Goal: Task Accomplishment & Management: Manage account settings

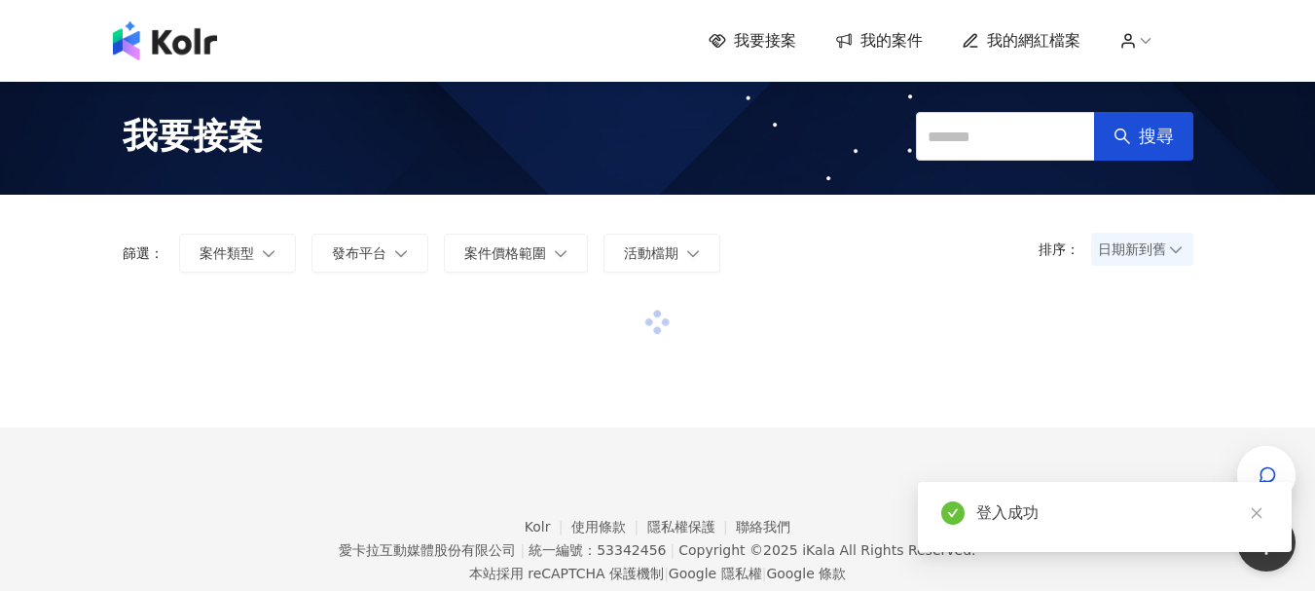
click at [1028, 36] on span "我的網紅檔案" at bounding box center [1033, 40] width 93 height 21
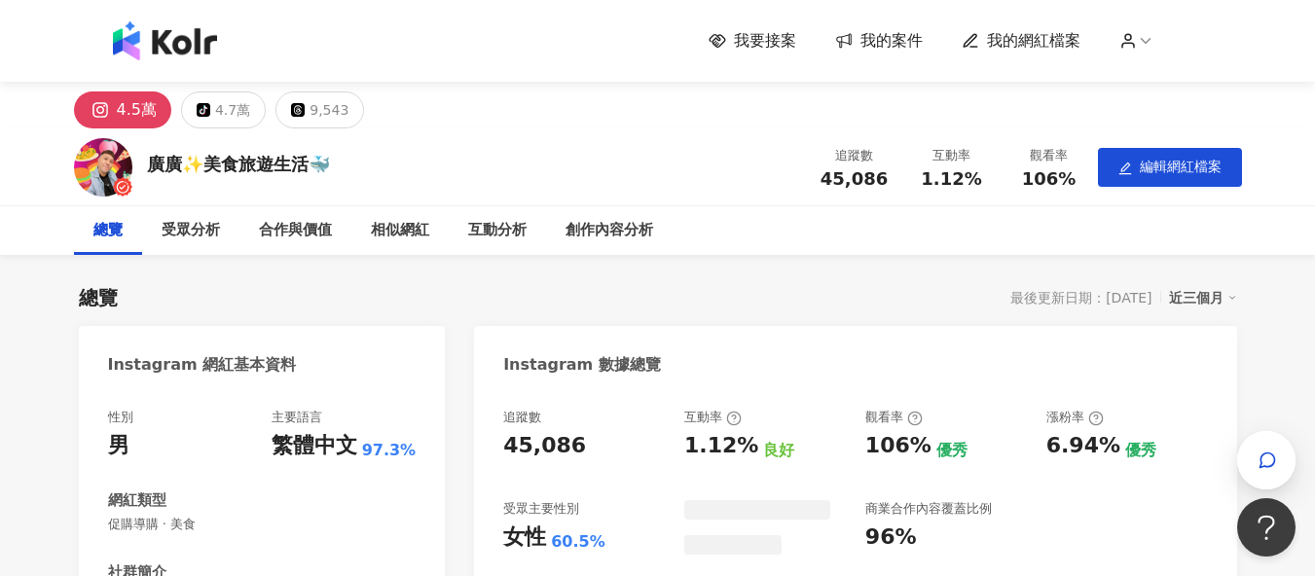
click at [1020, 38] on span "我的網紅檔案" at bounding box center [1033, 40] width 93 height 21
click at [1135, 41] on icon at bounding box center [1129, 41] width 18 height 18
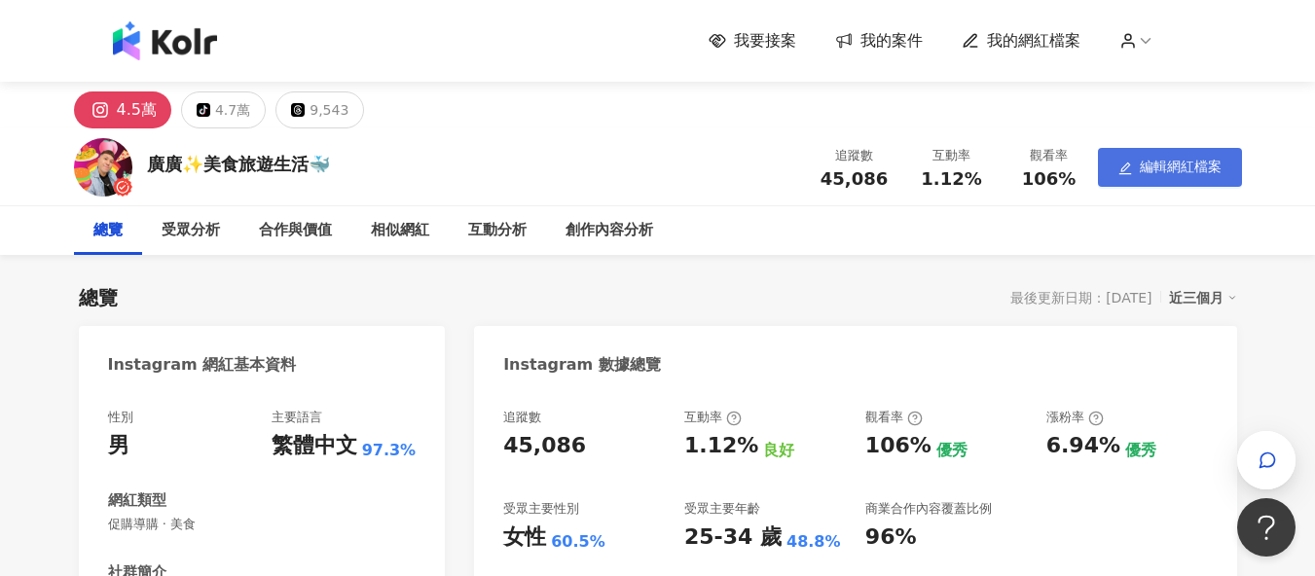
click at [1166, 176] on button "編輯網紅檔案" at bounding box center [1170, 167] width 144 height 39
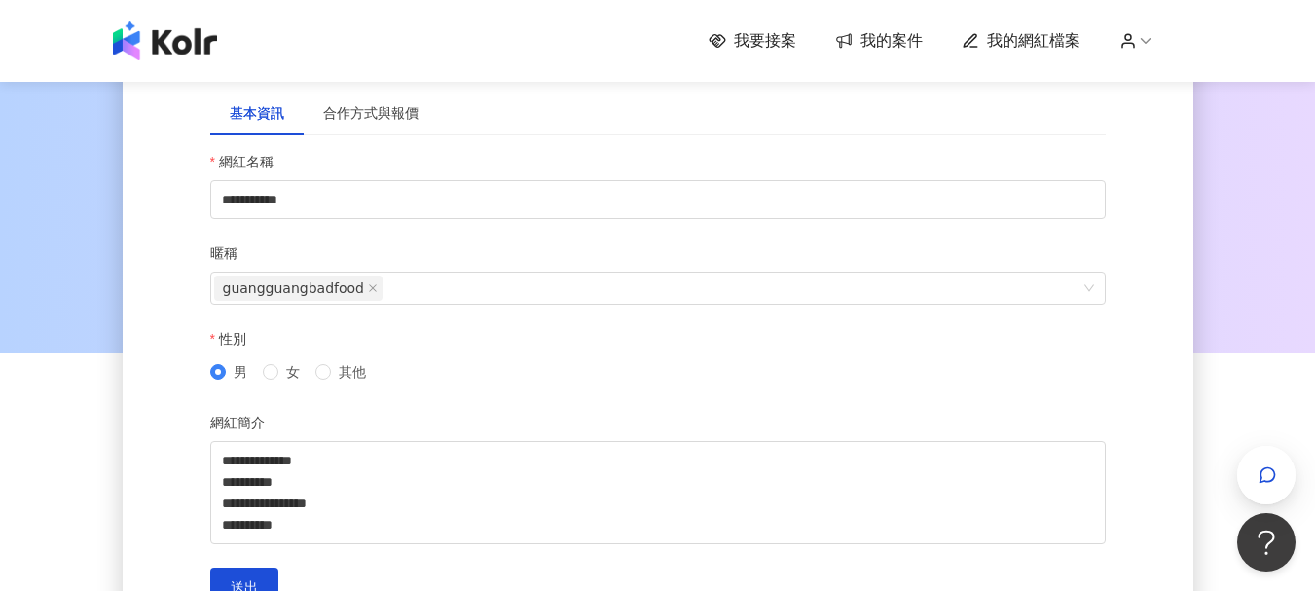
scroll to position [97, 0]
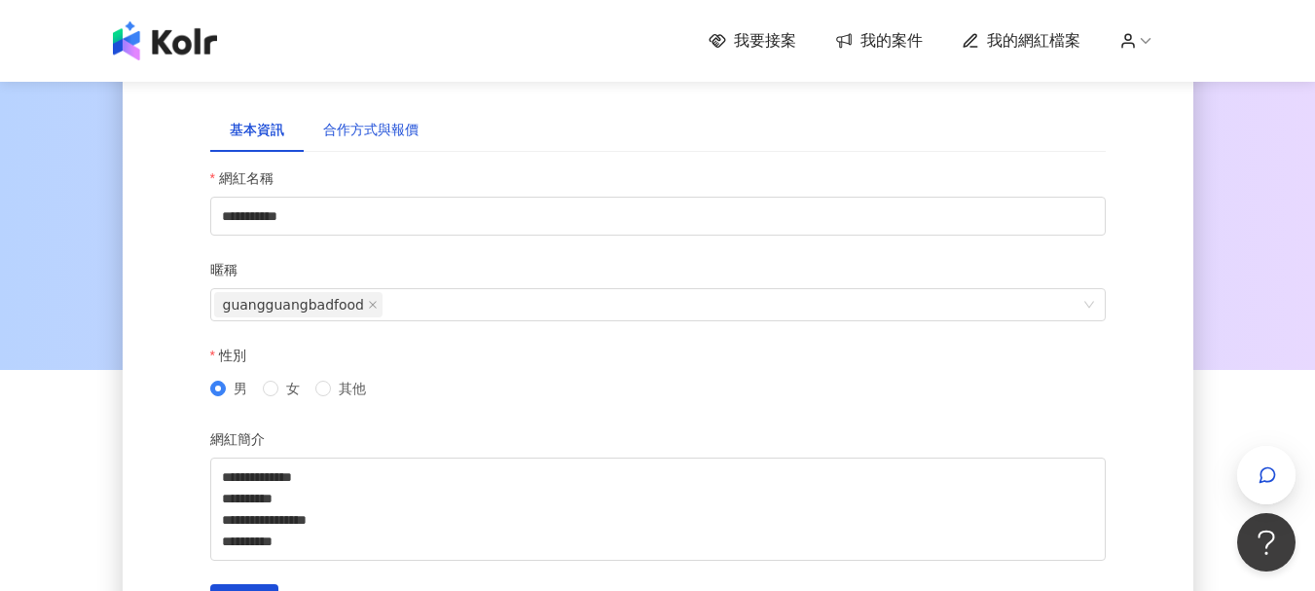
click at [388, 126] on div "合作方式與報價" at bounding box center [370, 129] width 95 height 21
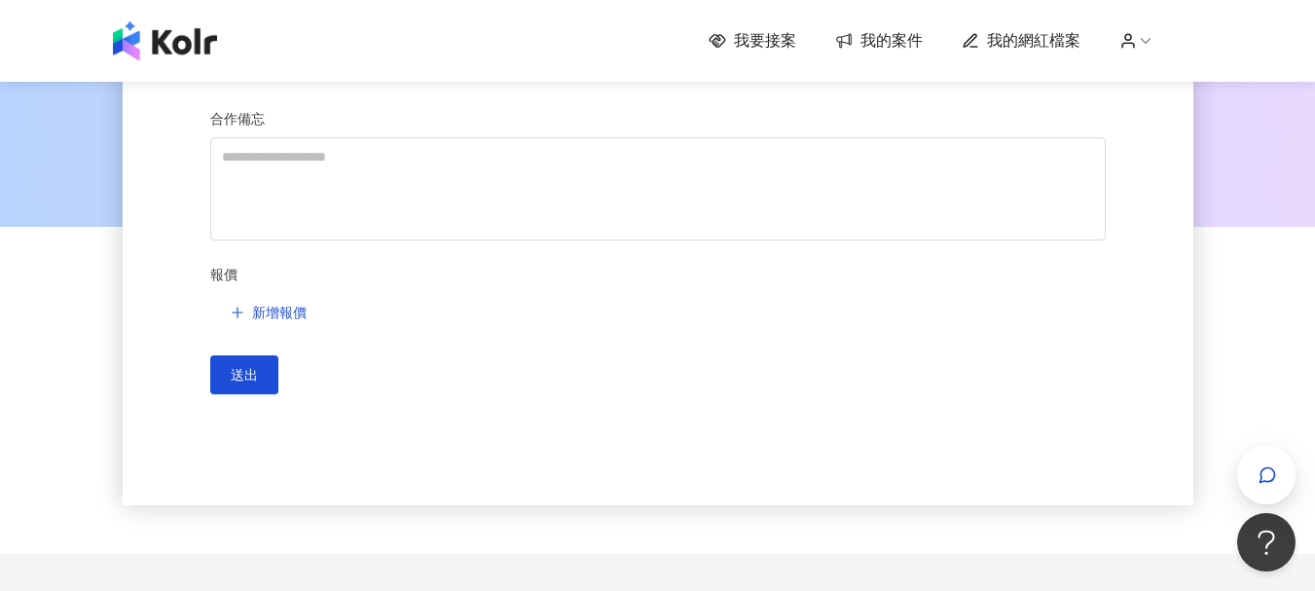
scroll to position [195, 0]
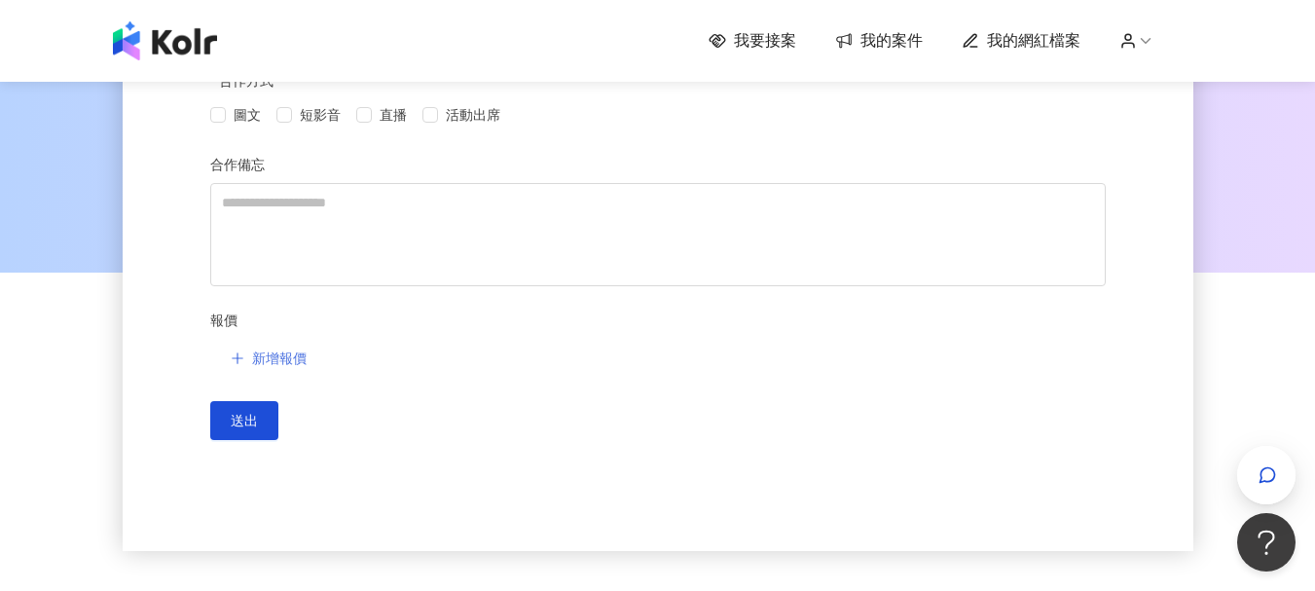
click at [269, 361] on span "新增報價" at bounding box center [279, 359] width 55 height 16
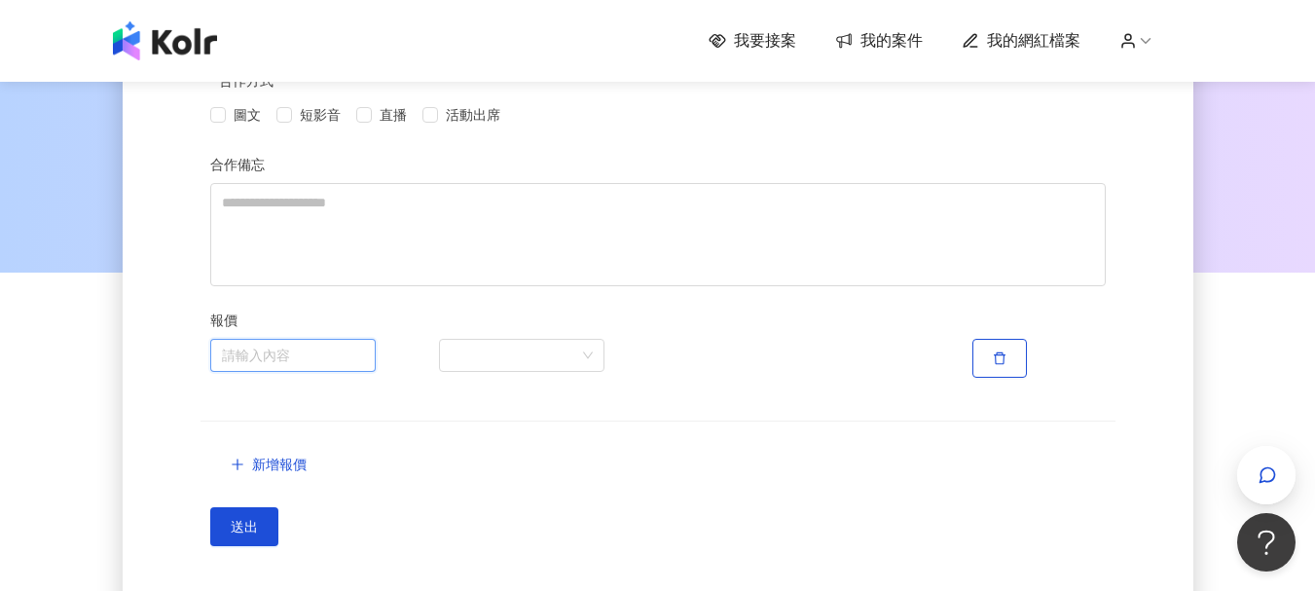
click at [296, 359] on input "search" at bounding box center [293, 355] width 142 height 31
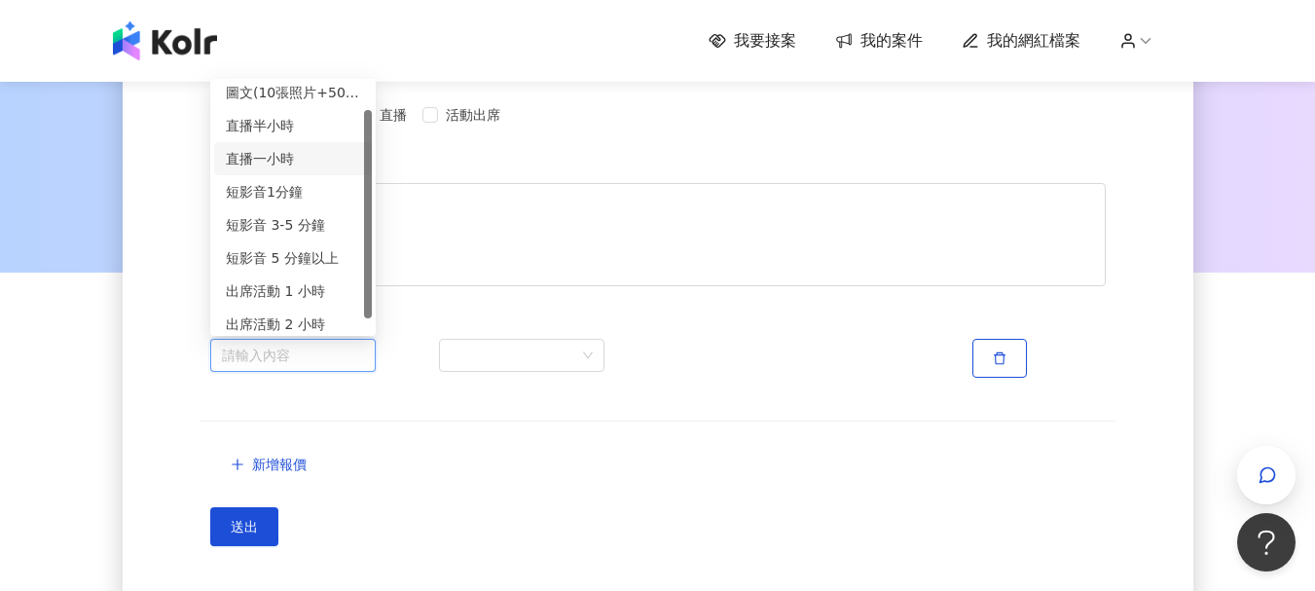
scroll to position [49, 0]
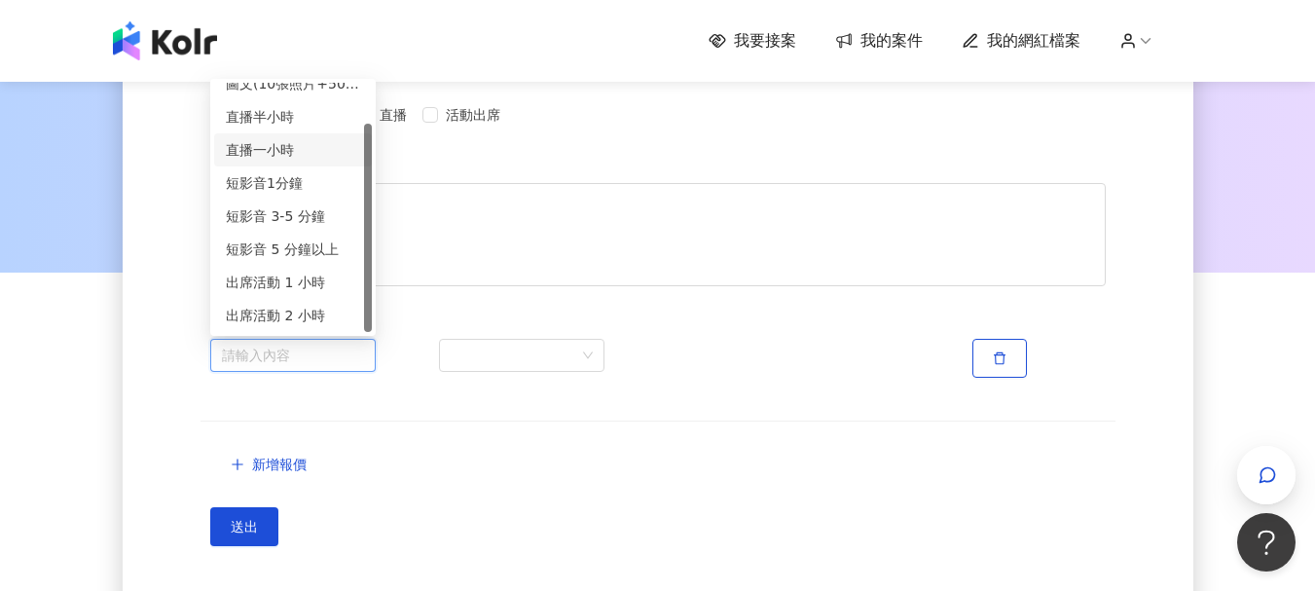
drag, startPoint x: 366, startPoint y: 205, endPoint x: 369, endPoint y: 256, distance: 50.7
click at [369, 256] on div at bounding box center [368, 228] width 8 height 208
click at [50, 319] on div "**********" at bounding box center [657, 294] width 1315 height 823
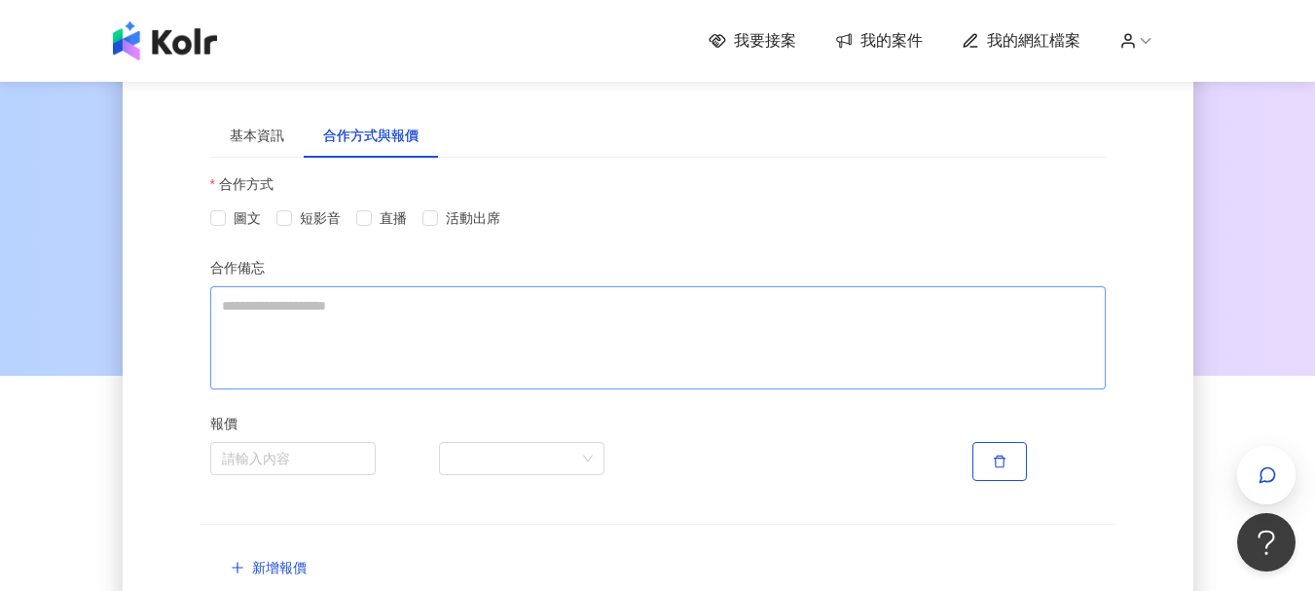
scroll to position [0, 0]
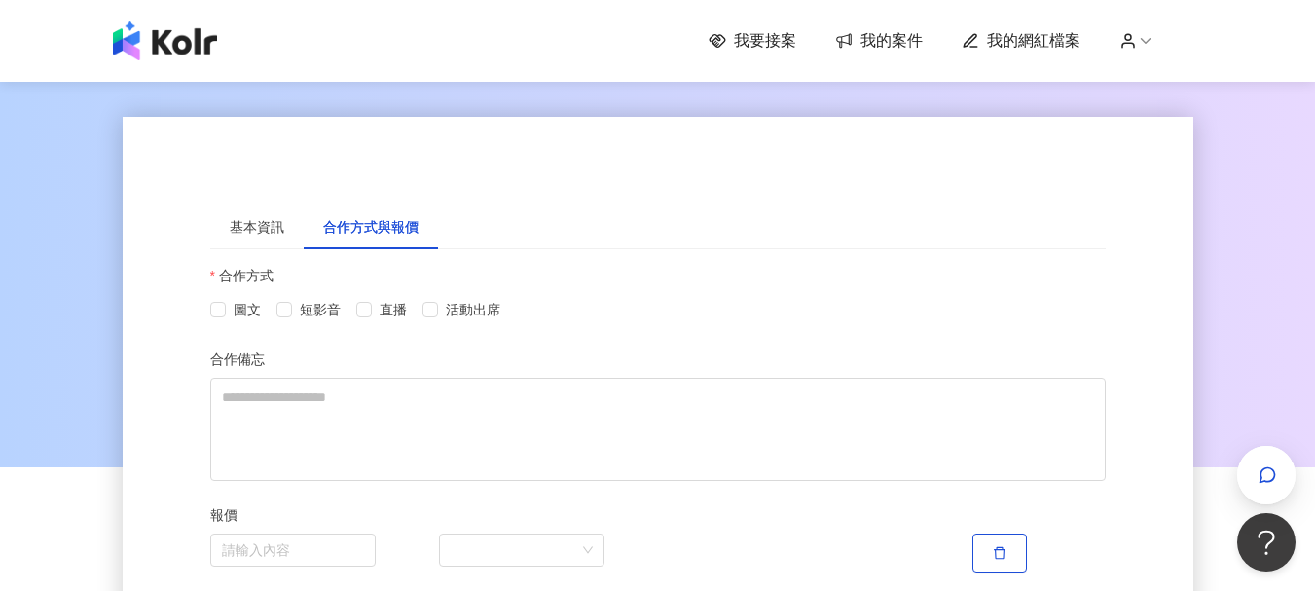
click at [1025, 41] on span "我的網紅檔案" at bounding box center [1033, 40] width 93 height 21
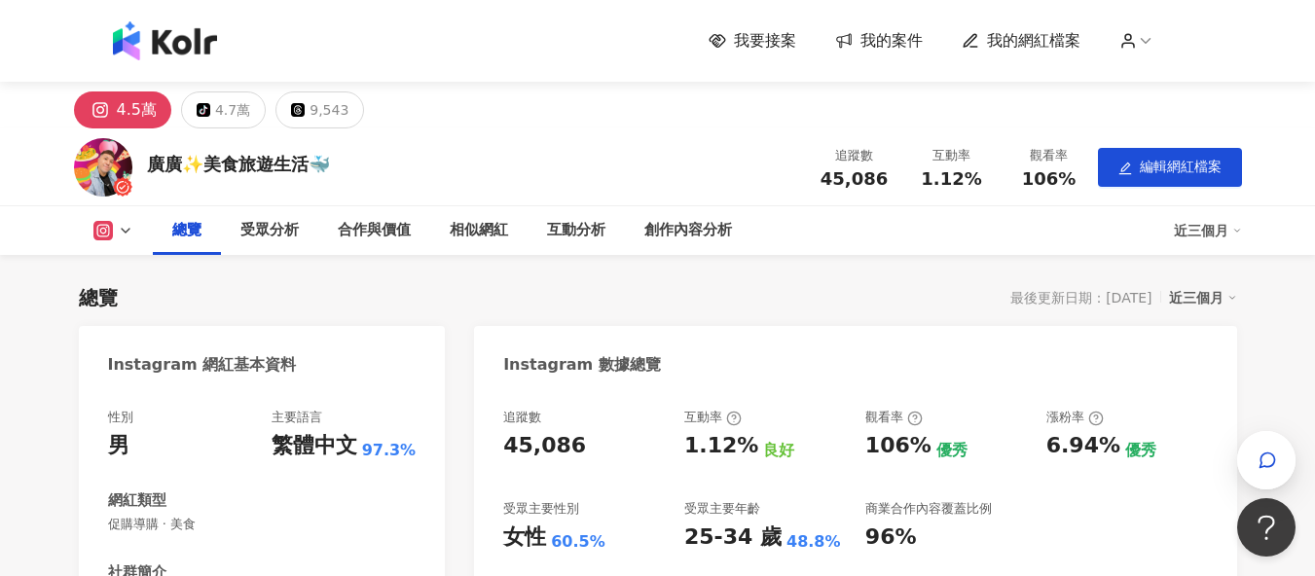
click at [1131, 35] on circle at bounding box center [1129, 37] width 6 height 6
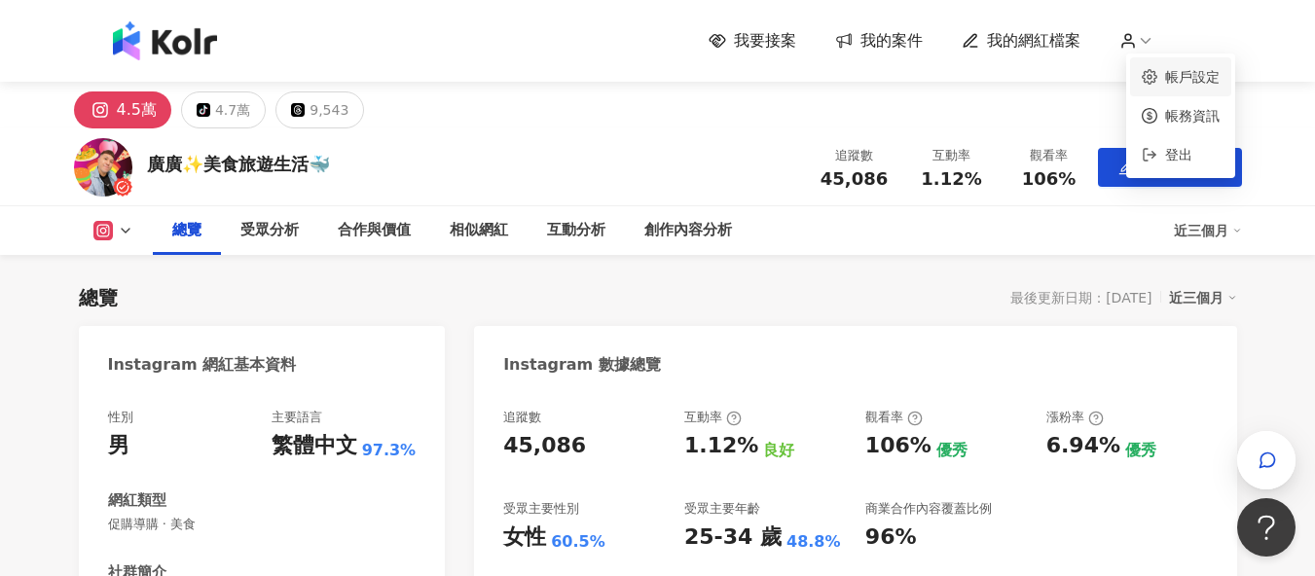
click at [1181, 75] on link "帳戶設定" at bounding box center [1192, 77] width 55 height 16
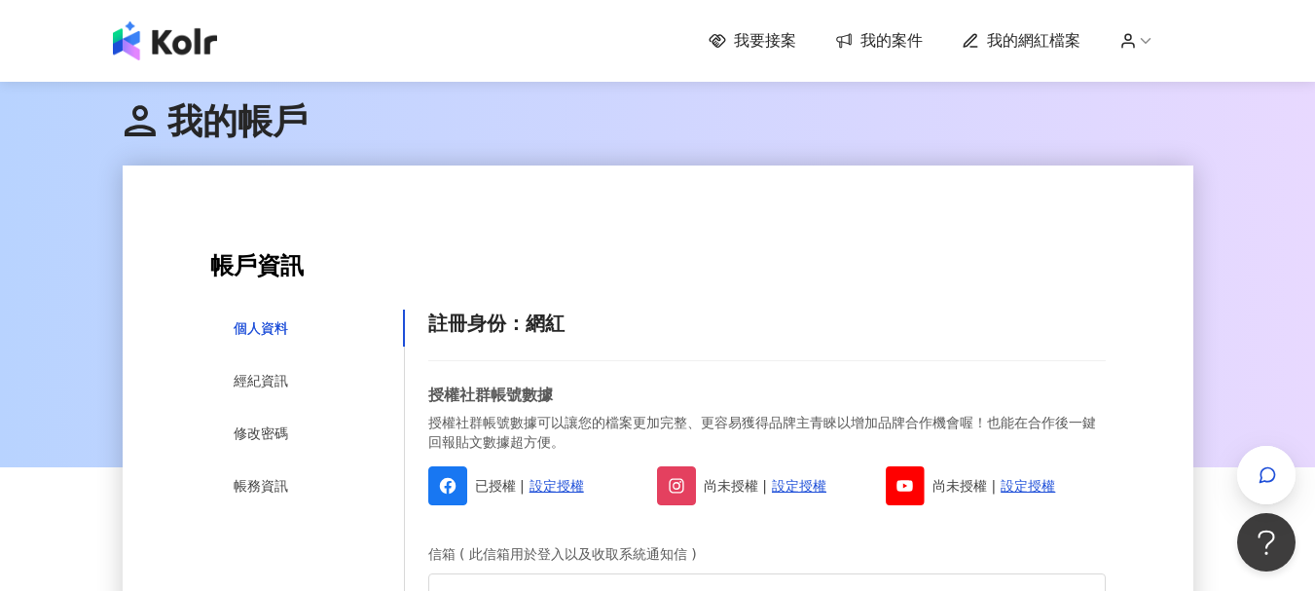
scroll to position [195, 0]
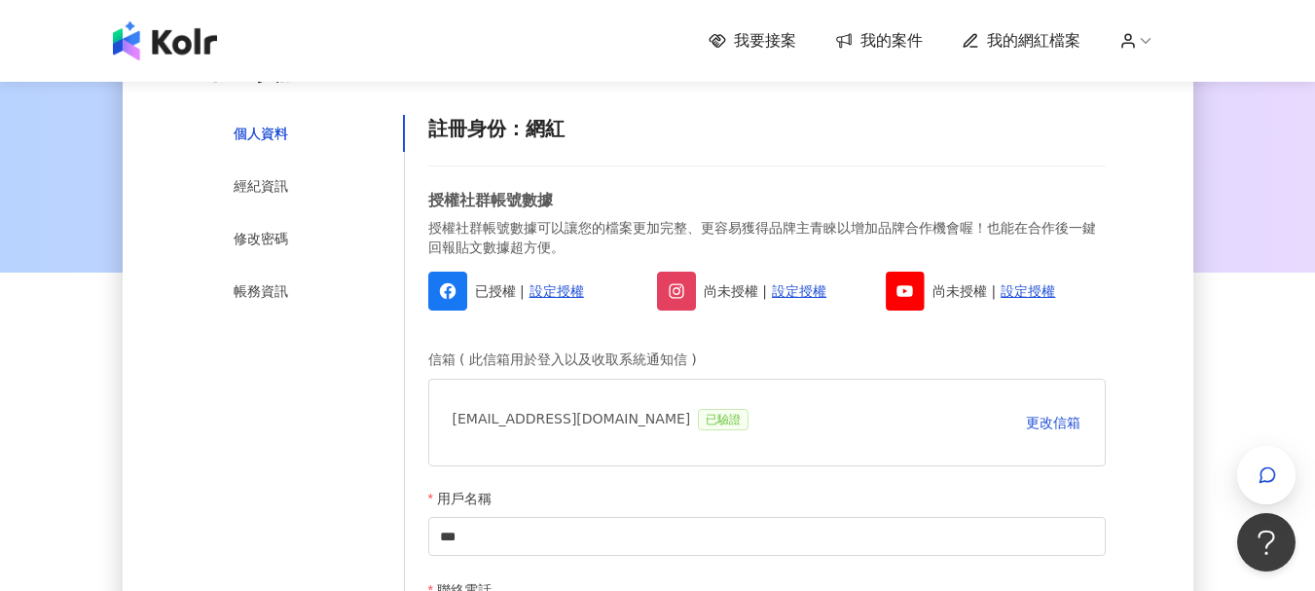
click at [485, 299] on div "已授權 | 設定授權" at bounding box center [537, 291] width 219 height 39
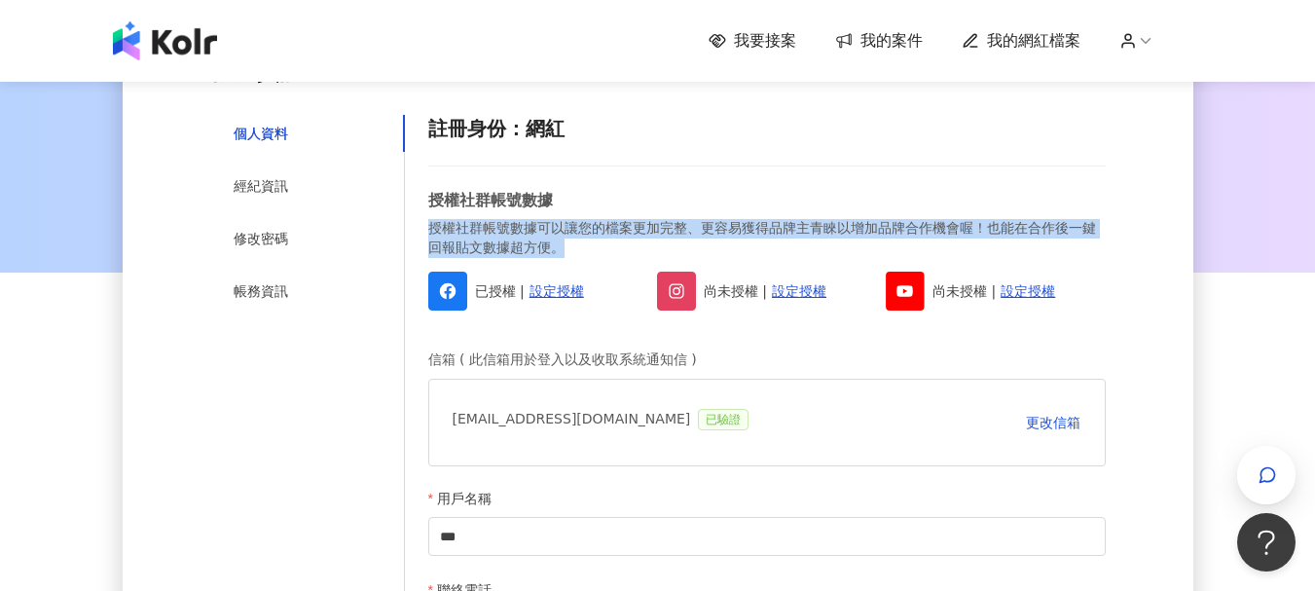
drag, startPoint x: 430, startPoint y: 235, endPoint x: 1098, endPoint y: 253, distance: 668.2
click at [1098, 253] on p "授權社群帳號數據可以讓您的檔案更加完整、更容易獲得品牌主青睞以增加品牌合作機會喔！也能在合作後一鍵回報貼文數據超方便。" at bounding box center [767, 238] width 678 height 38
click at [609, 243] on p "授權社群帳號數據可以讓您的檔案更加完整、更容易獲得品牌主青睞以增加品牌合作機會喔！也能在合作後一鍵回報貼文數據超方便。" at bounding box center [767, 238] width 678 height 38
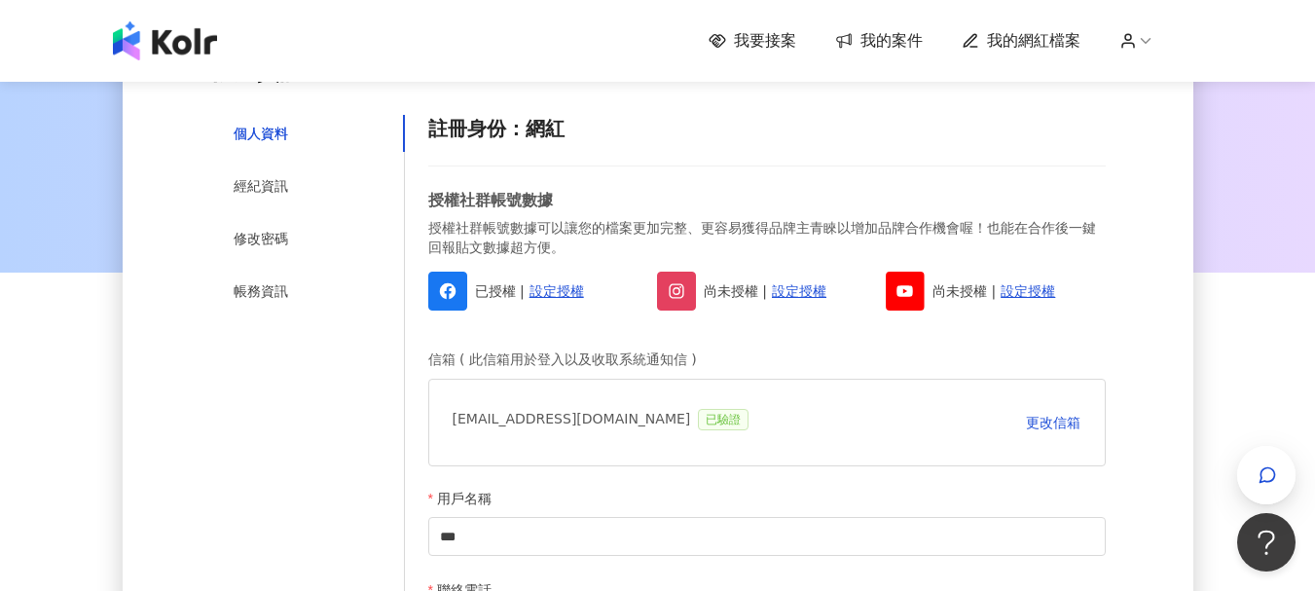
scroll to position [389, 0]
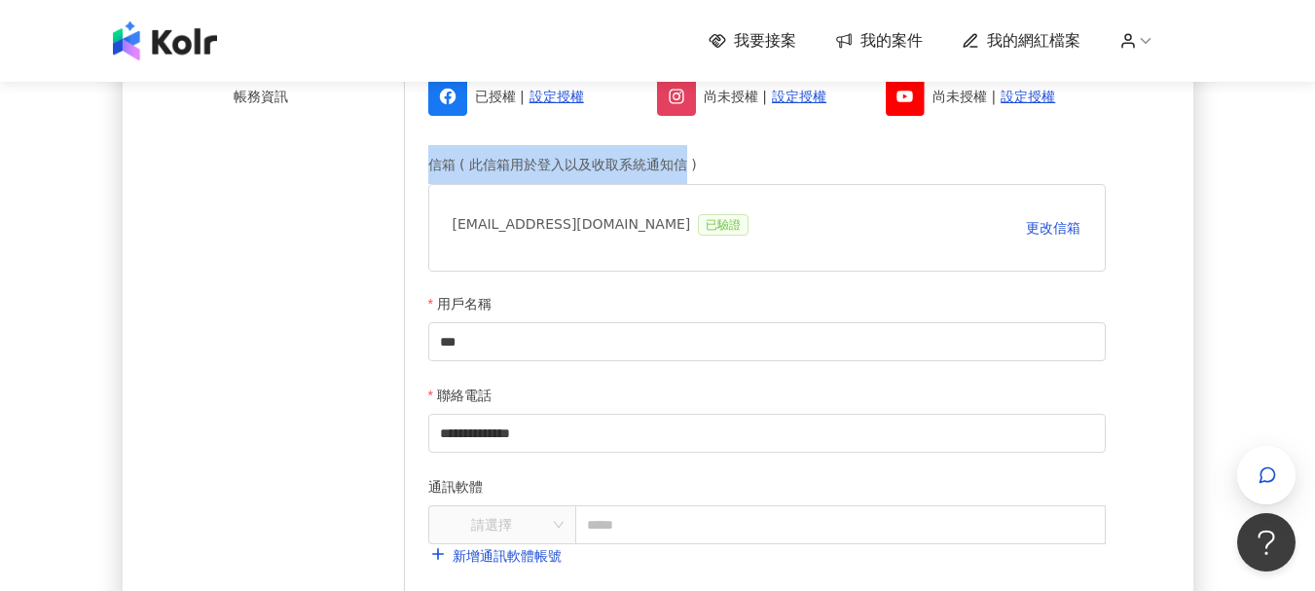
drag, startPoint x: 429, startPoint y: 166, endPoint x: 684, endPoint y: 166, distance: 255.1
click at [684, 166] on div "信箱 ( 此信箱用於登入以及收取系統通知信 )" at bounding box center [767, 164] width 678 height 39
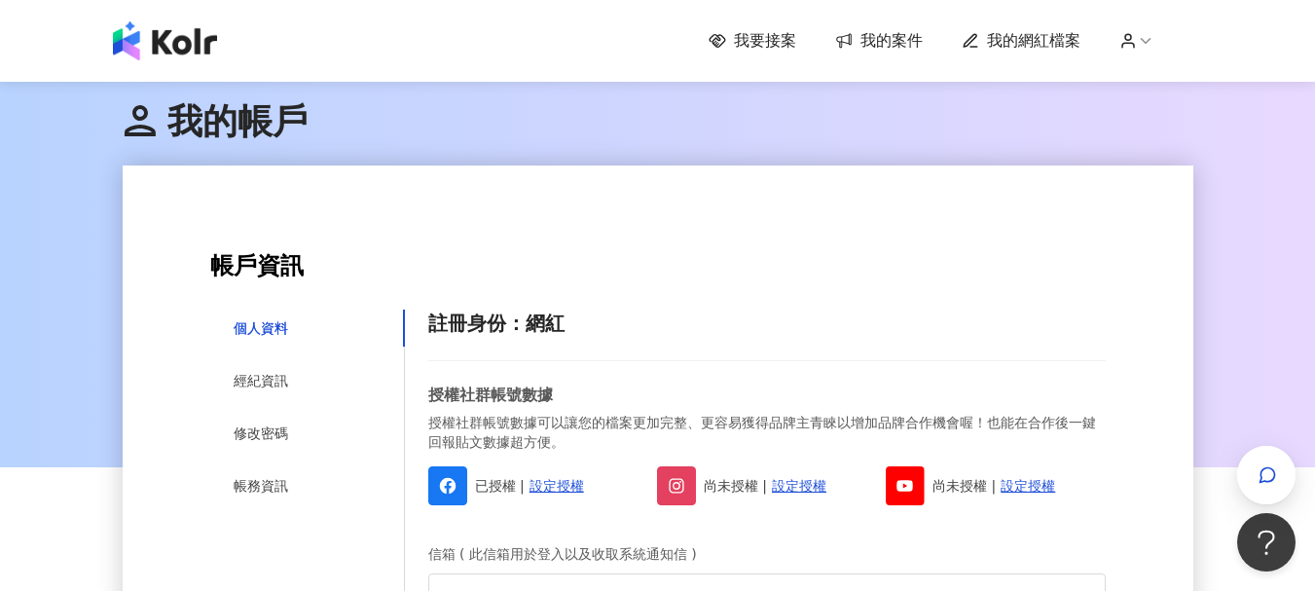
scroll to position [292, 0]
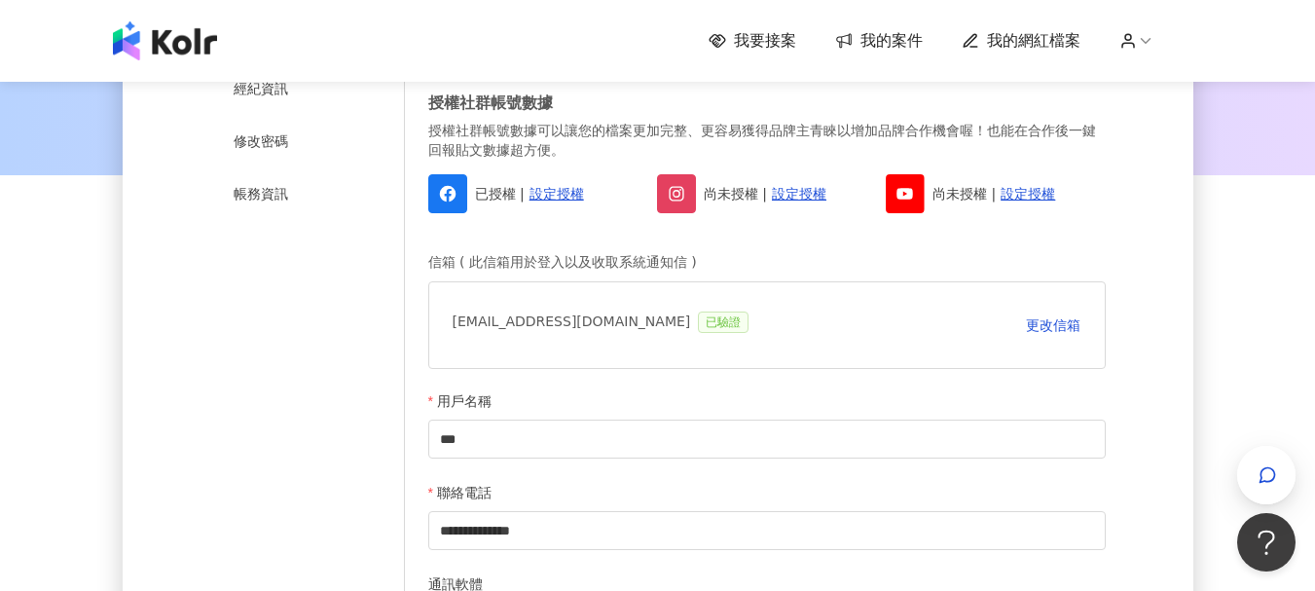
click at [499, 198] on div "已授權 | 設定授權" at bounding box center [537, 193] width 219 height 39
click at [540, 196] on link "設定授權" at bounding box center [557, 193] width 55 height 21
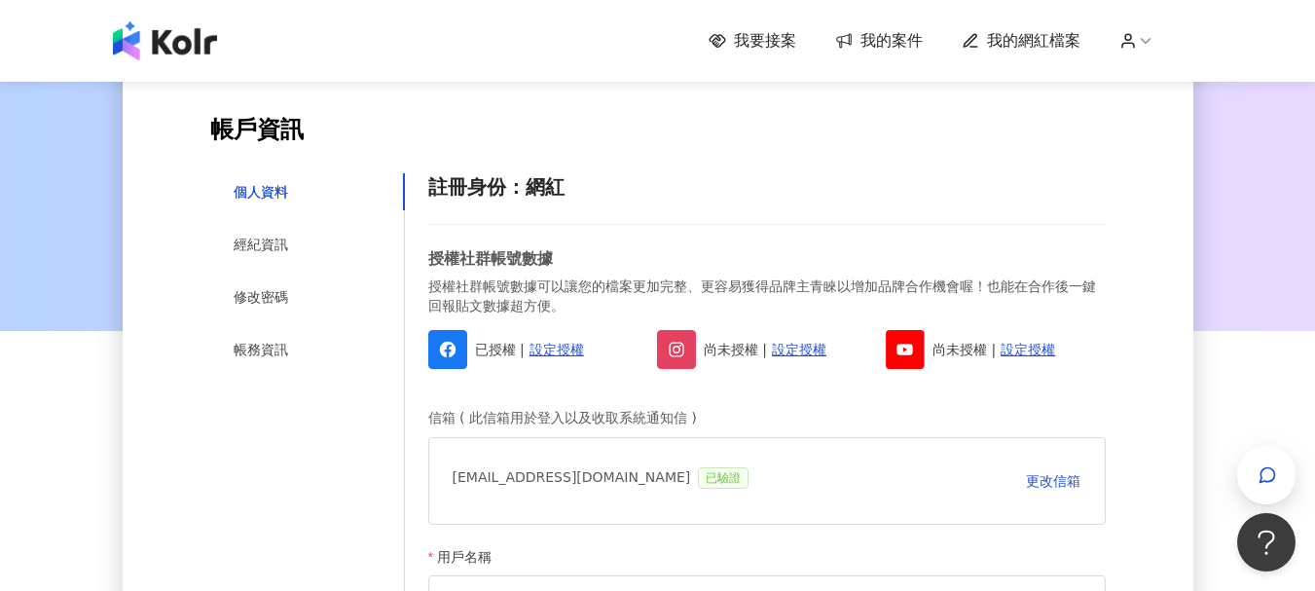
scroll to position [97, 0]
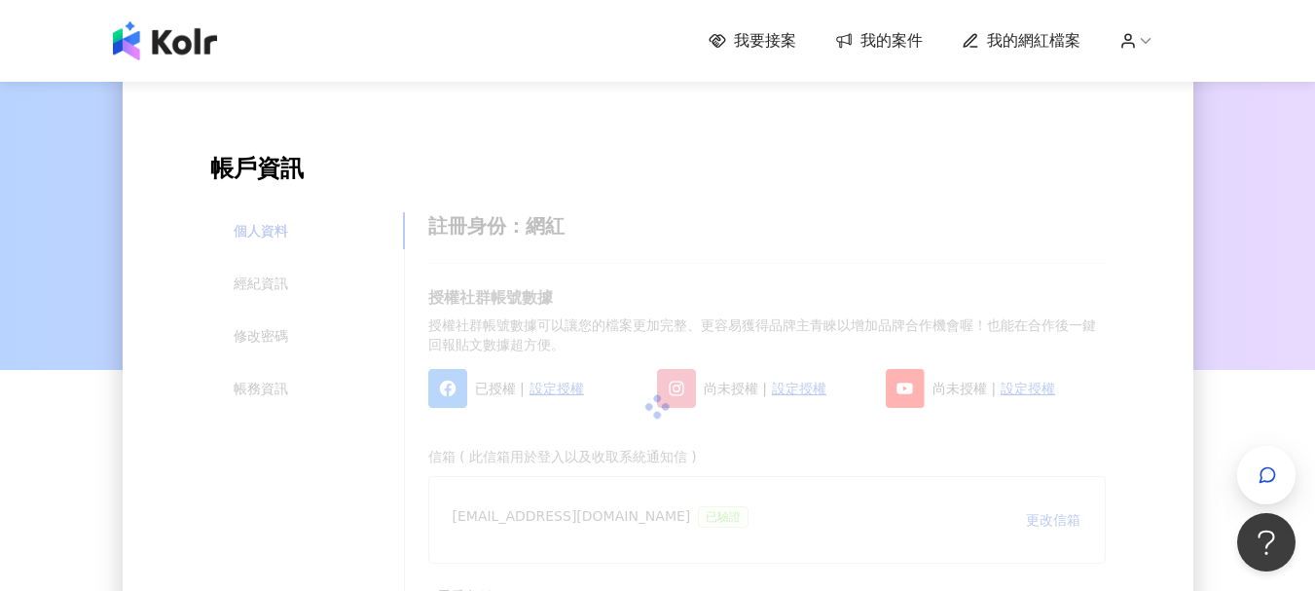
drag, startPoint x: 433, startPoint y: 301, endPoint x: 528, endPoint y: 289, distance: 95.2
click at [528, 289] on div at bounding box center [658, 406] width 896 height 389
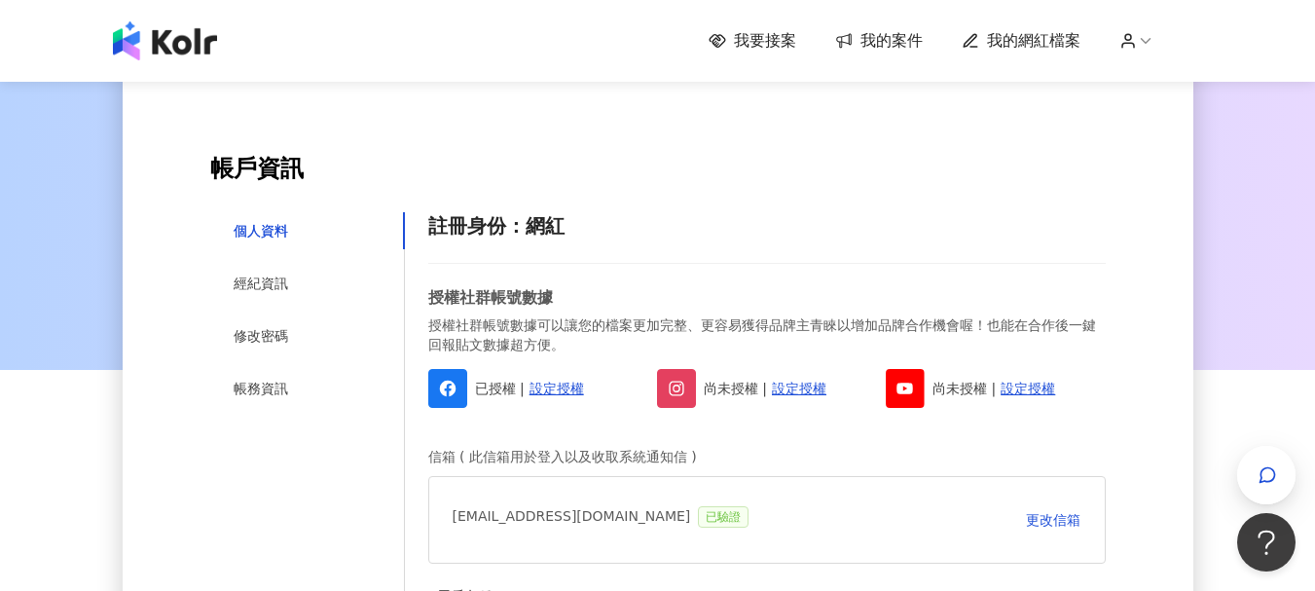
click at [895, 30] on span "我的案件" at bounding box center [892, 40] width 62 height 21
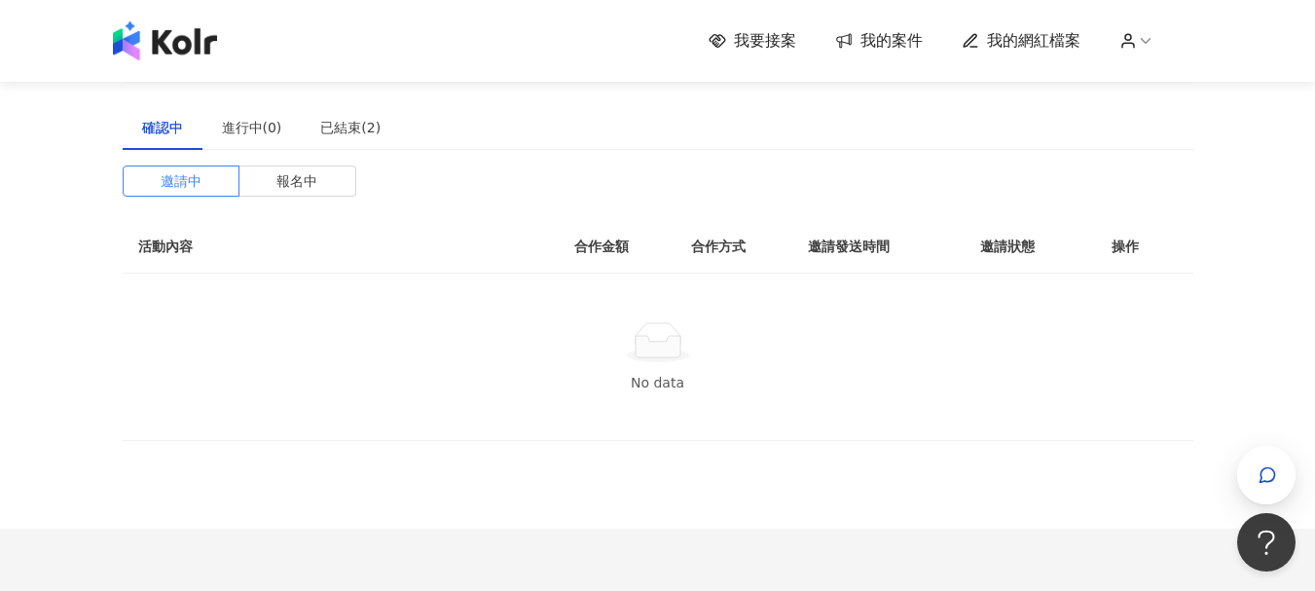
click at [775, 44] on span "我要接案" at bounding box center [765, 40] width 62 height 21
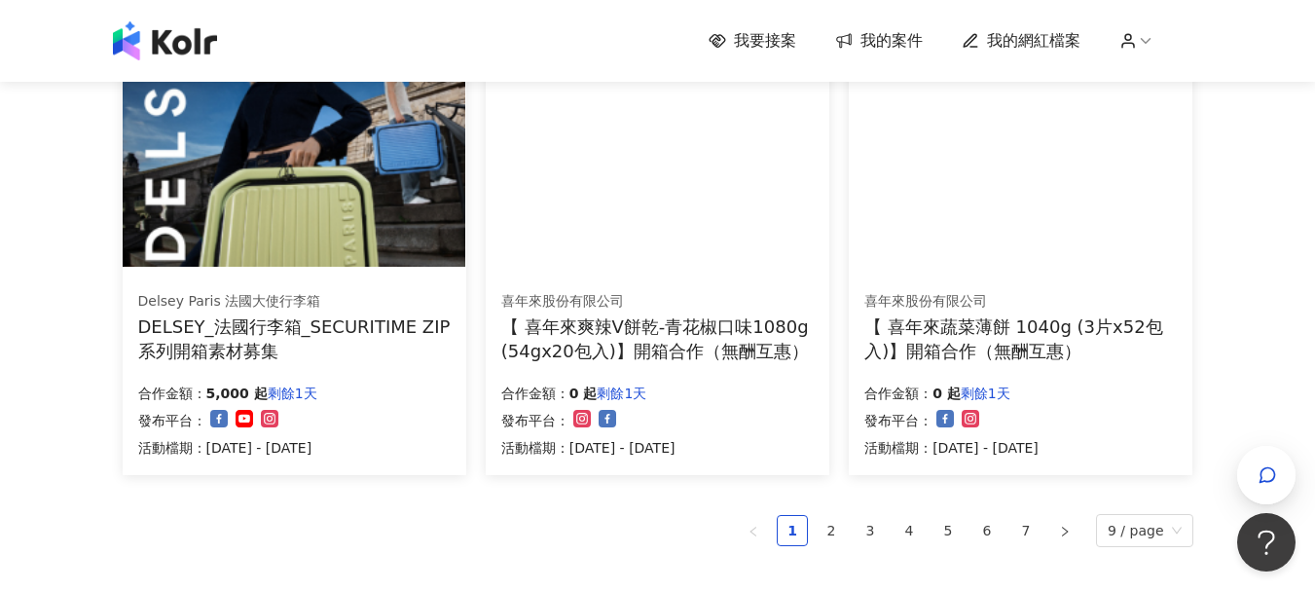
scroll to position [1363, 0]
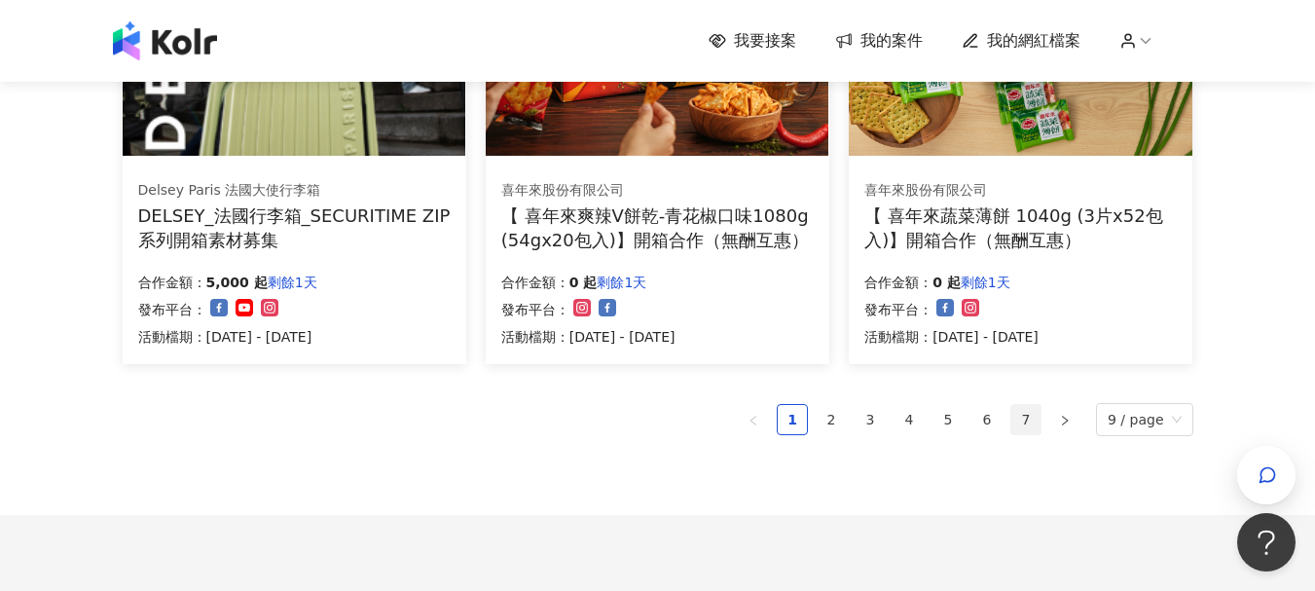
click at [1041, 415] on link "7" at bounding box center [1026, 419] width 29 height 29
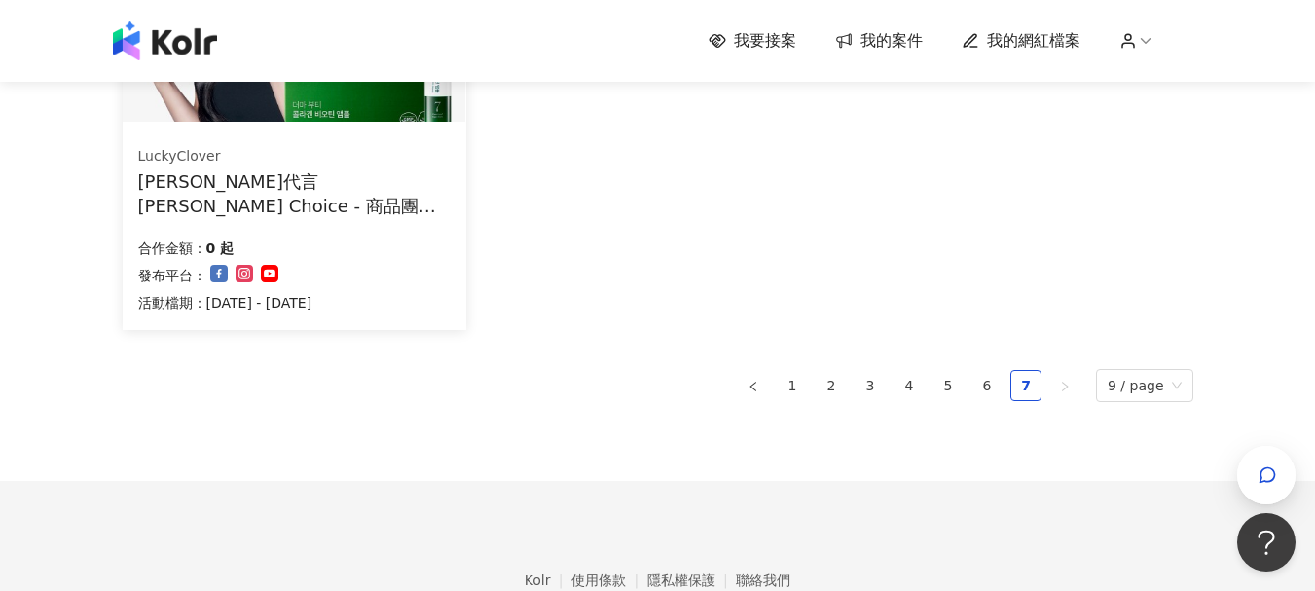
scroll to position [1016, 0]
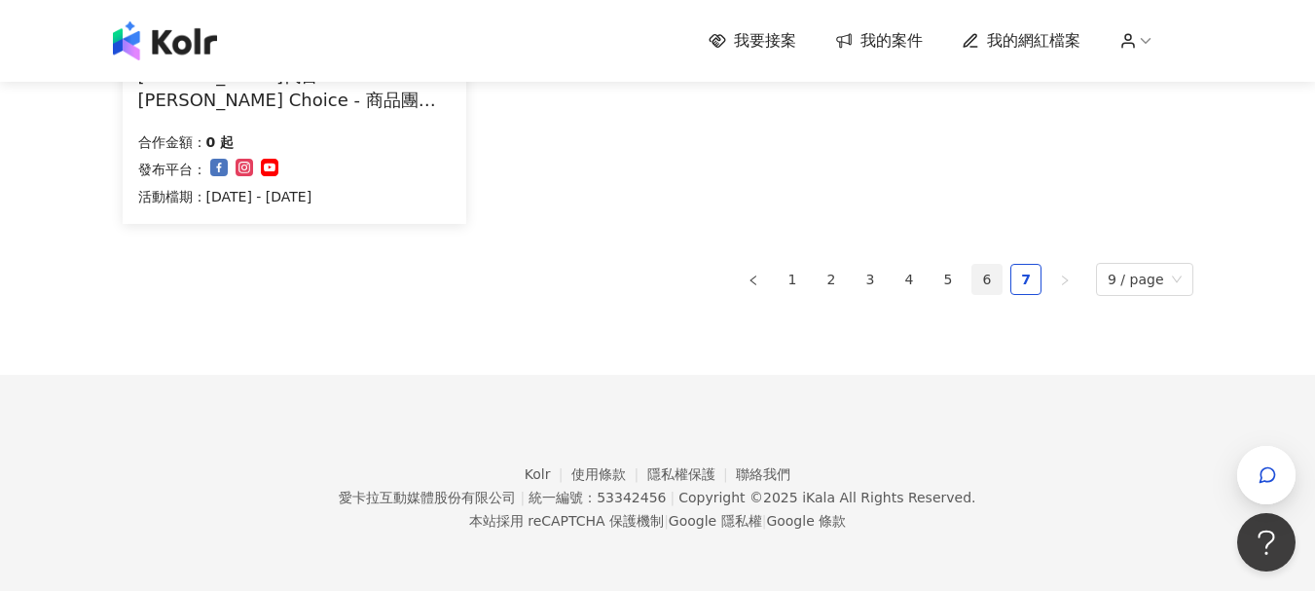
click at [995, 281] on link "6" at bounding box center [987, 279] width 29 height 29
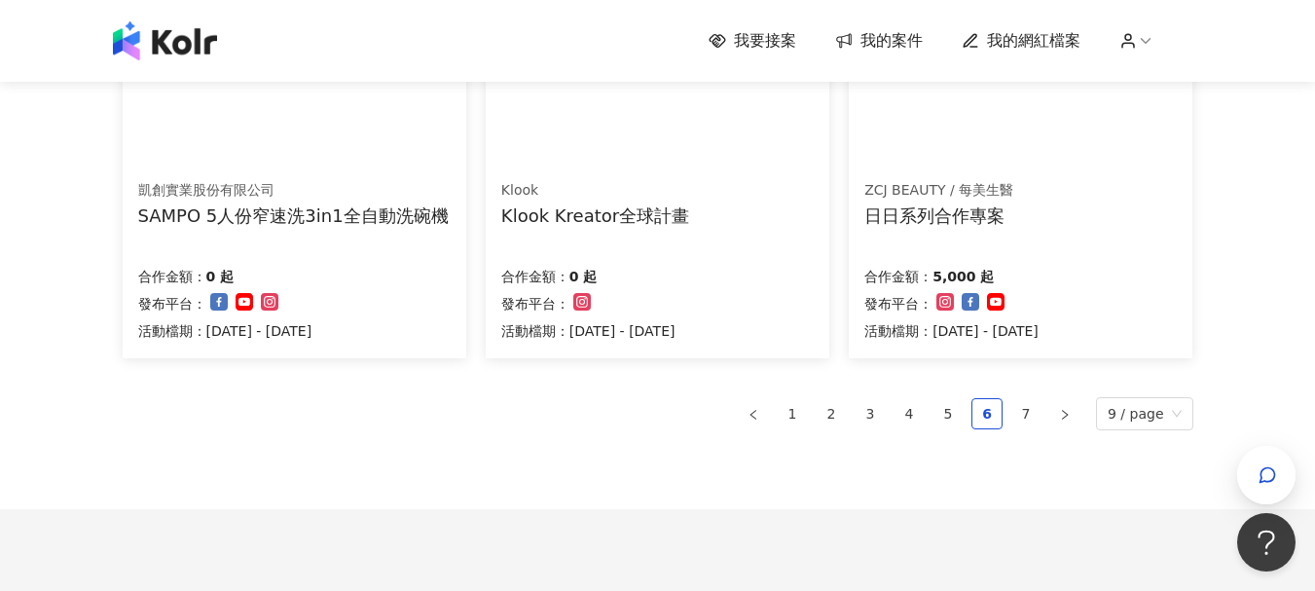
scroll to position [1411, 0]
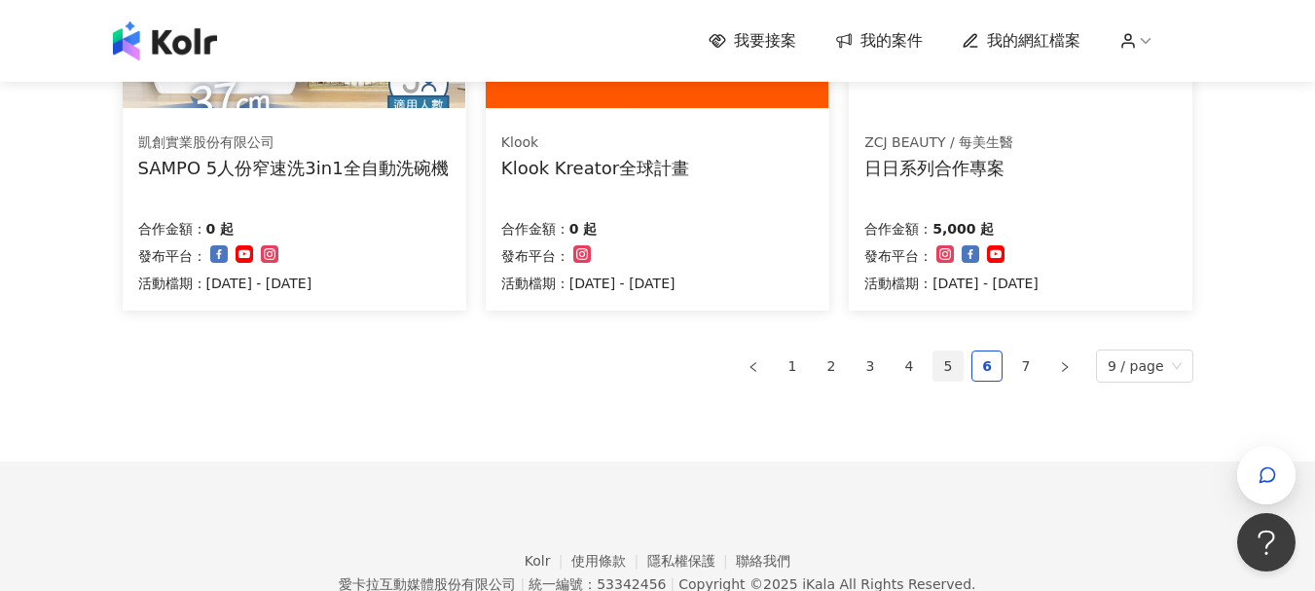
click at [948, 371] on link "5" at bounding box center [948, 365] width 29 height 29
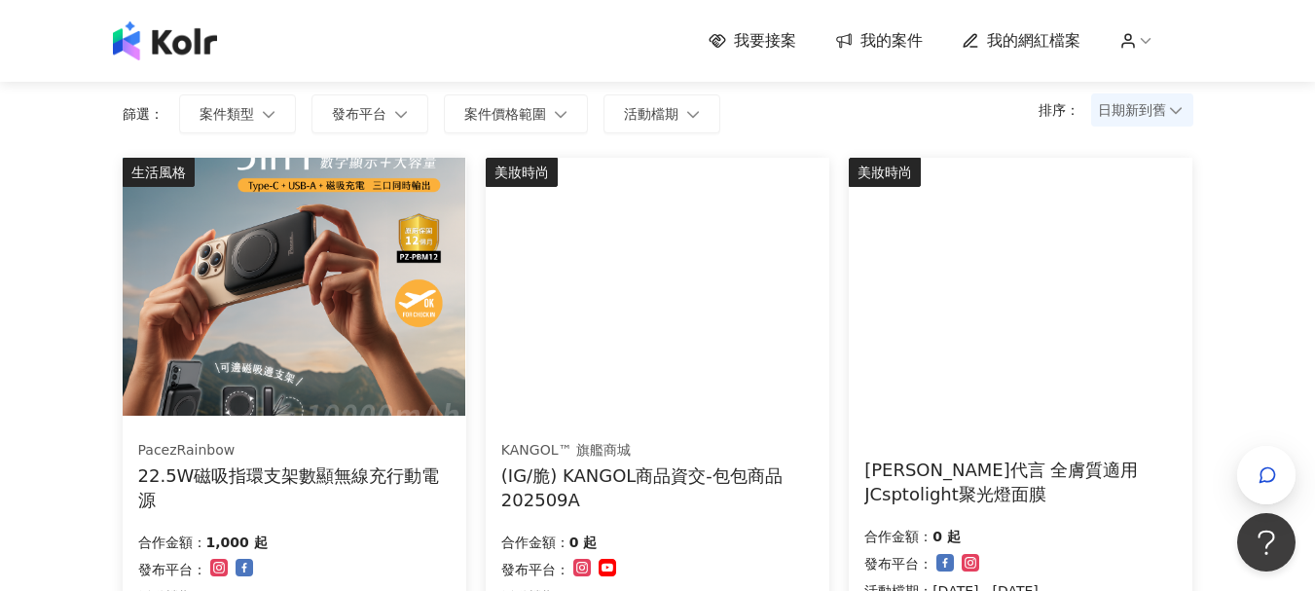
scroll to position [0, 0]
